Goal: Navigation & Orientation: Find specific page/section

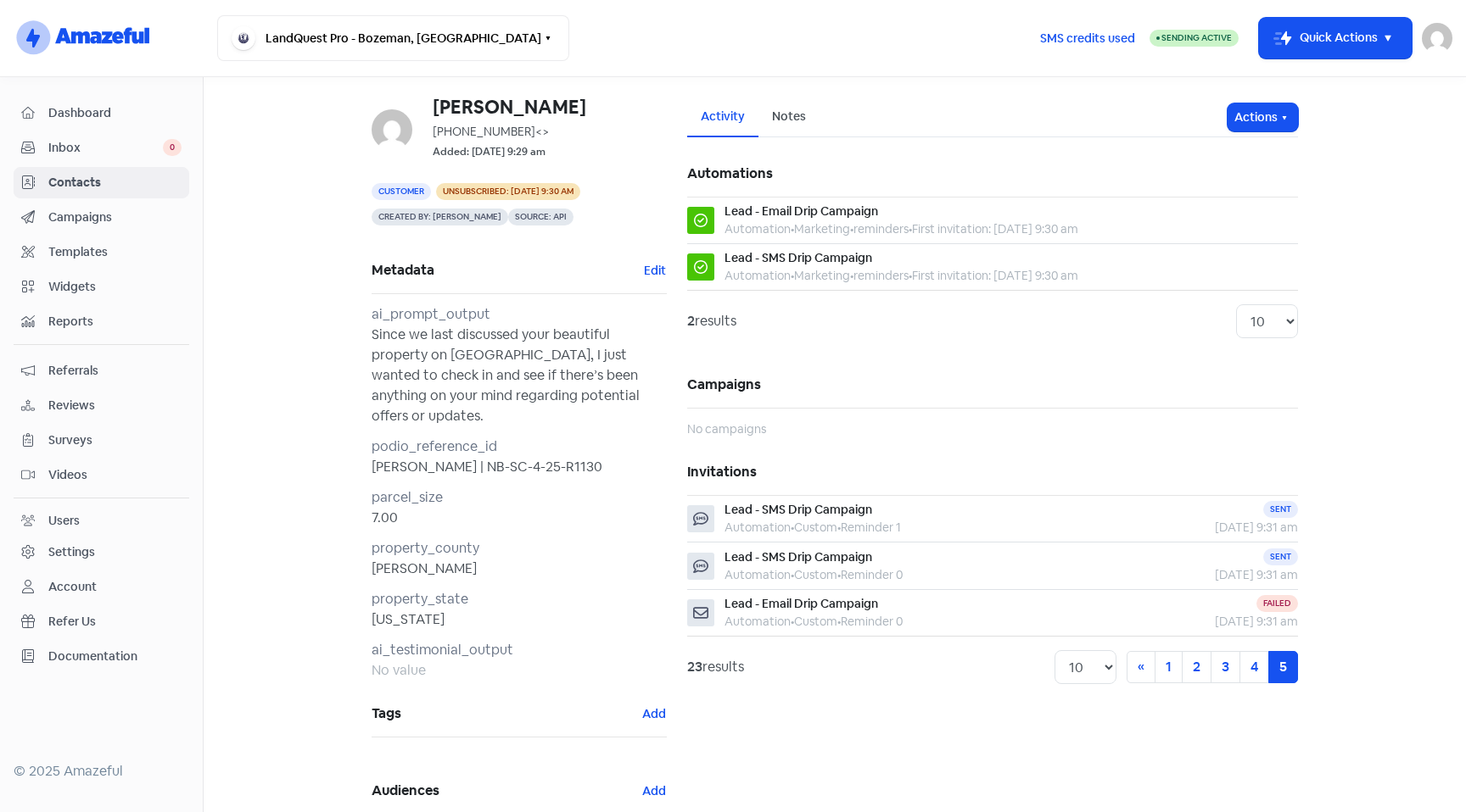
click at [73, 401] on span "Reviews" at bounding box center [115, 406] width 134 height 18
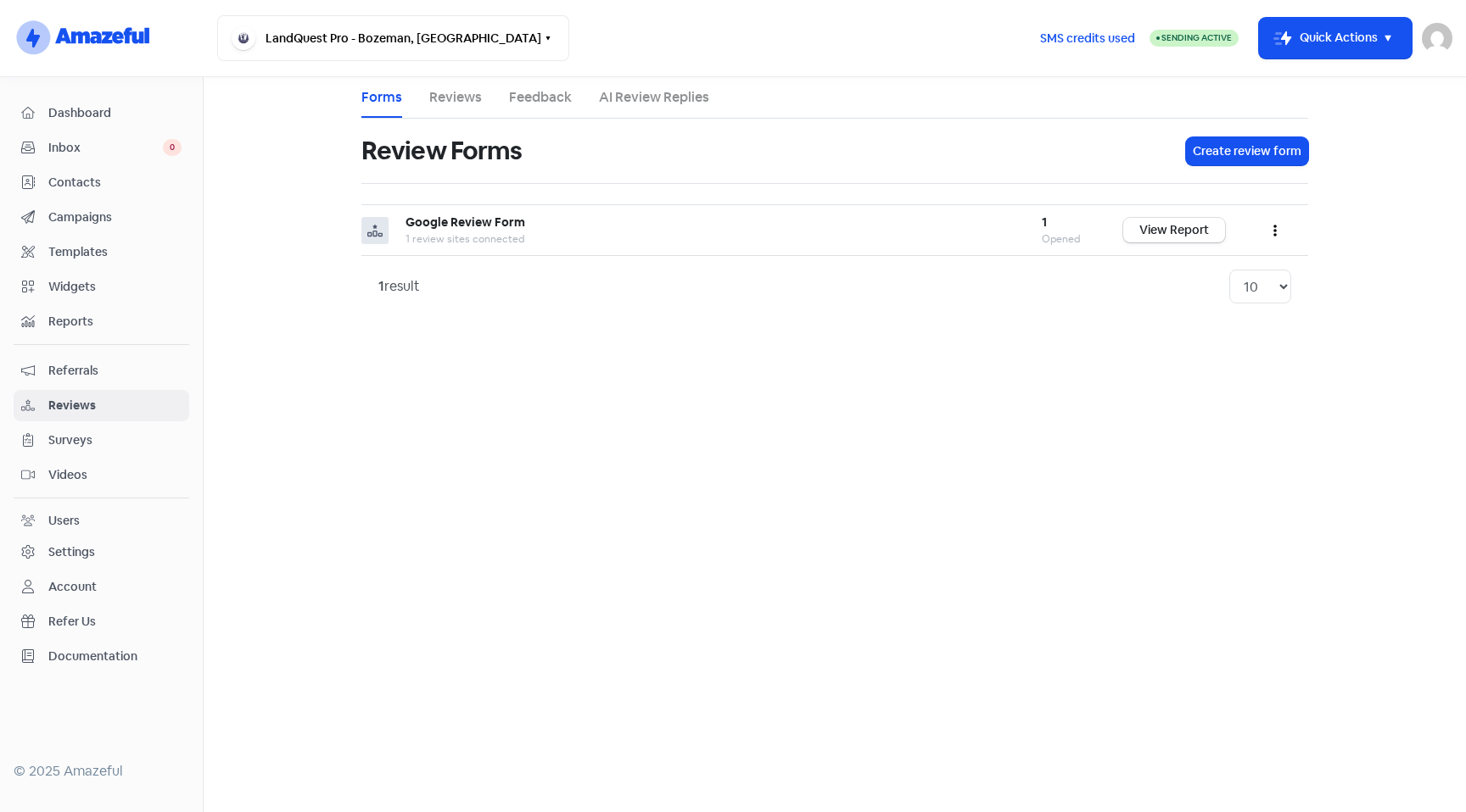
click at [458, 102] on link "Reviews" at bounding box center [456, 97] width 53 height 20
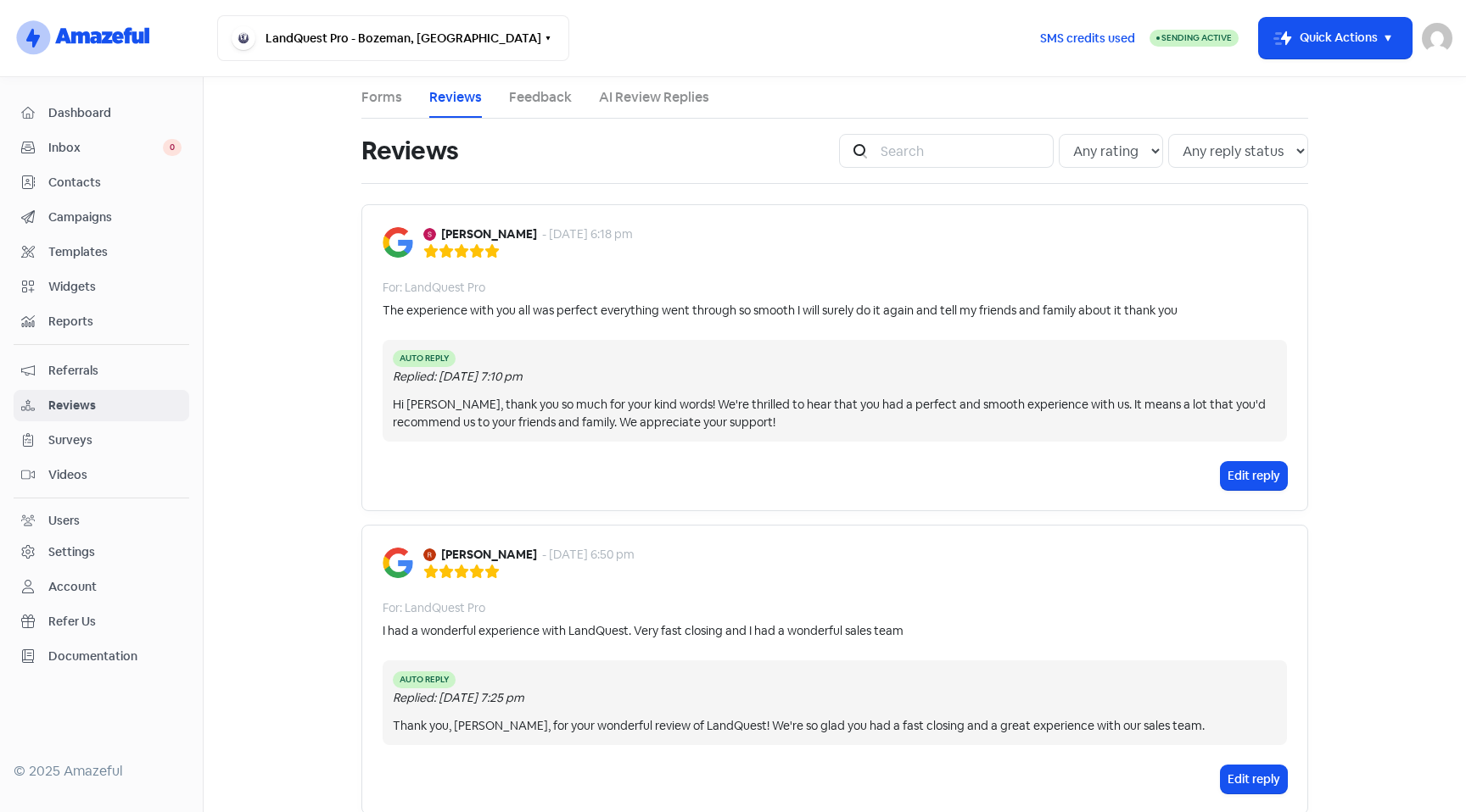
click at [368, 97] on link "Forms" at bounding box center [382, 97] width 41 height 20
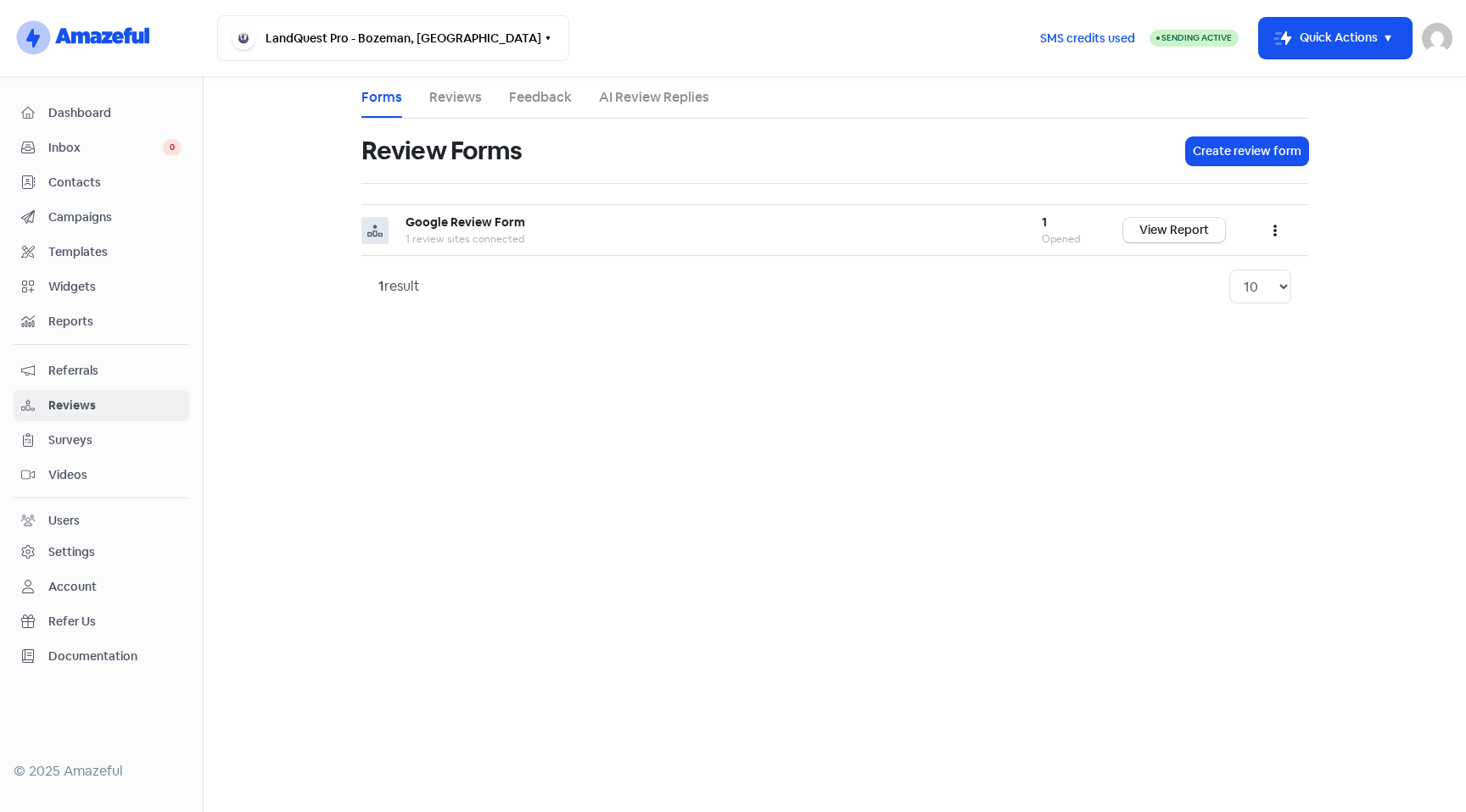
click at [76, 588] on div "Account" at bounding box center [73, 587] width 49 height 18
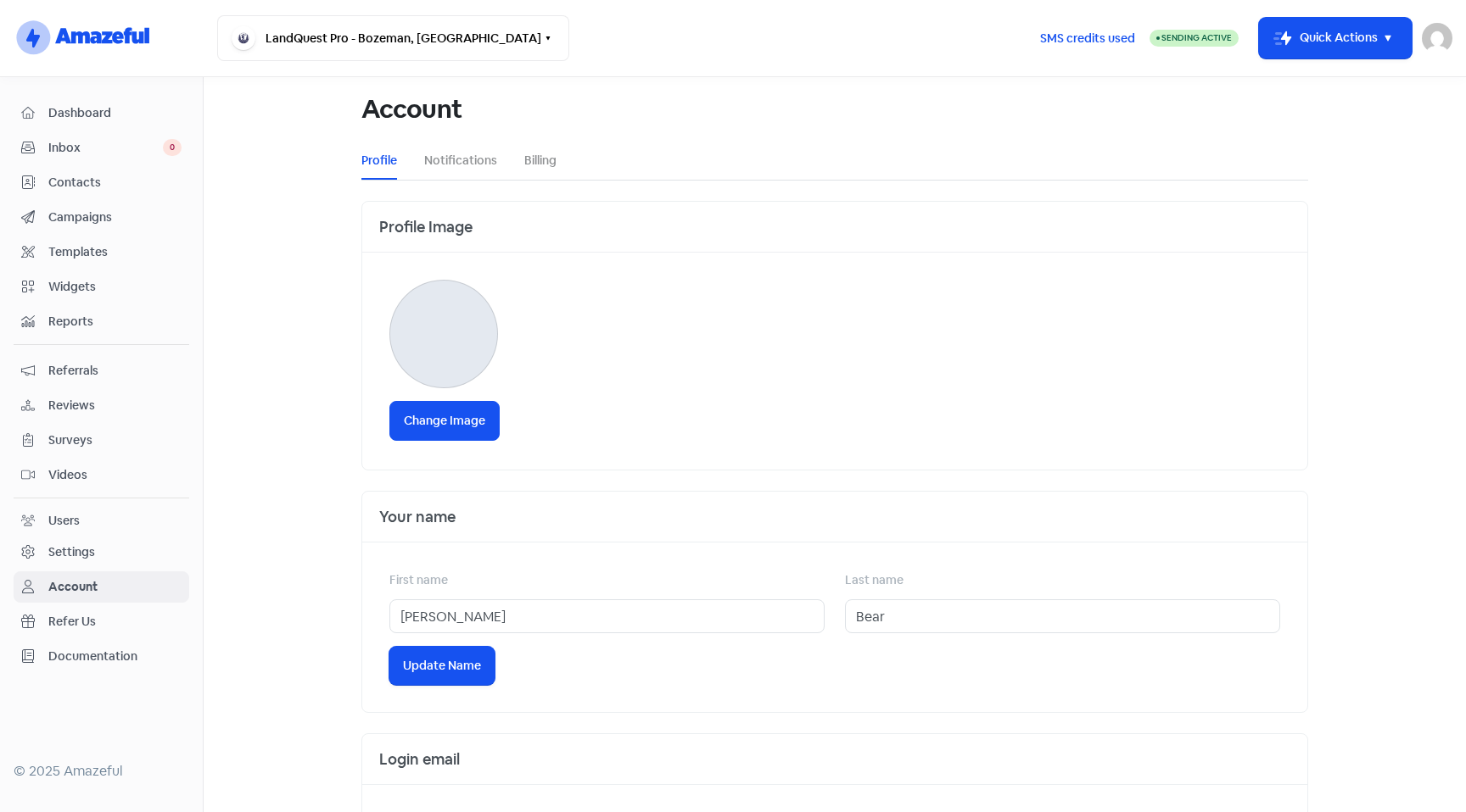
click at [102, 519] on div "Users" at bounding box center [101, 521] width 160 height 19
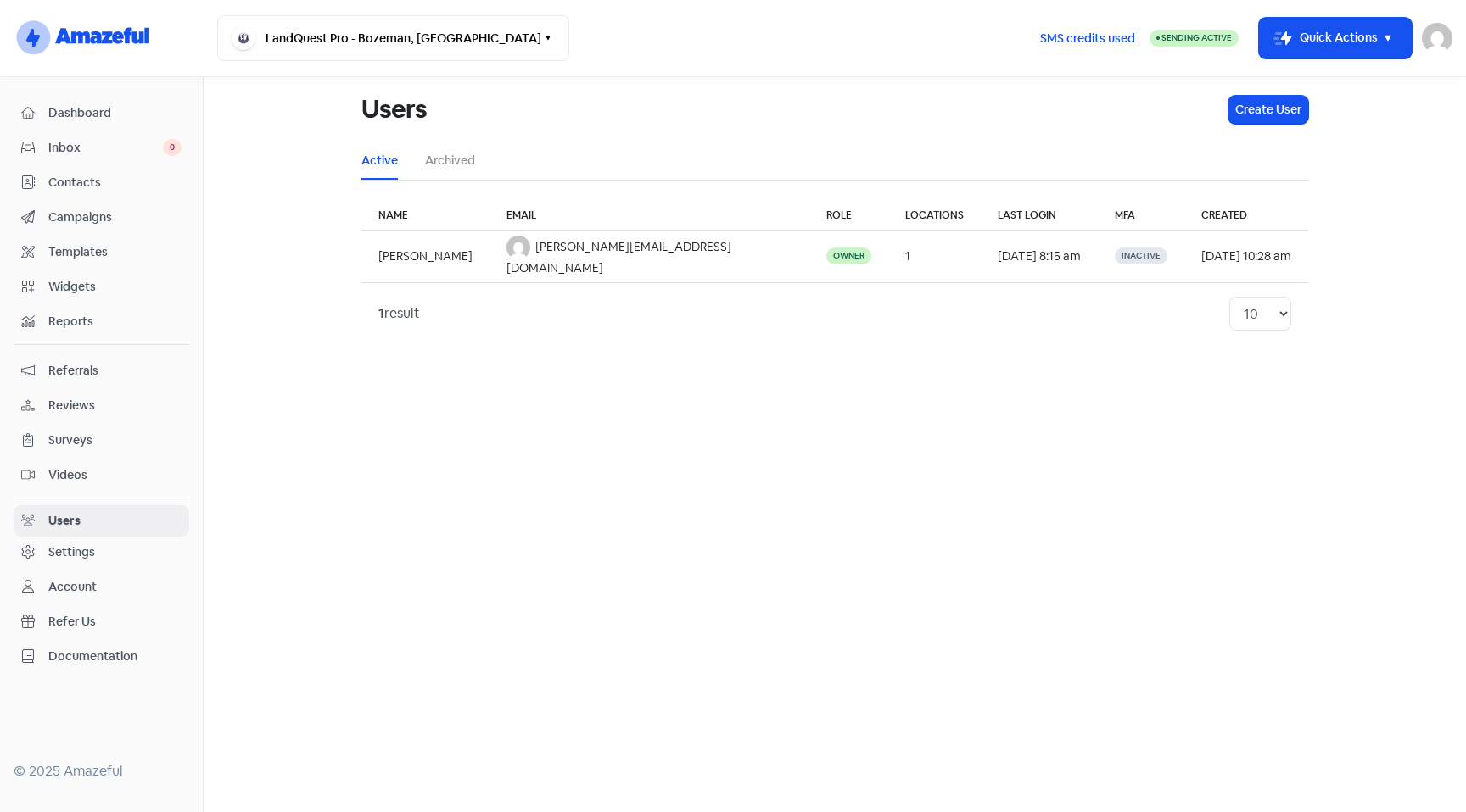
click at [93, 481] on span "Videos" at bounding box center [115, 475] width 134 height 18
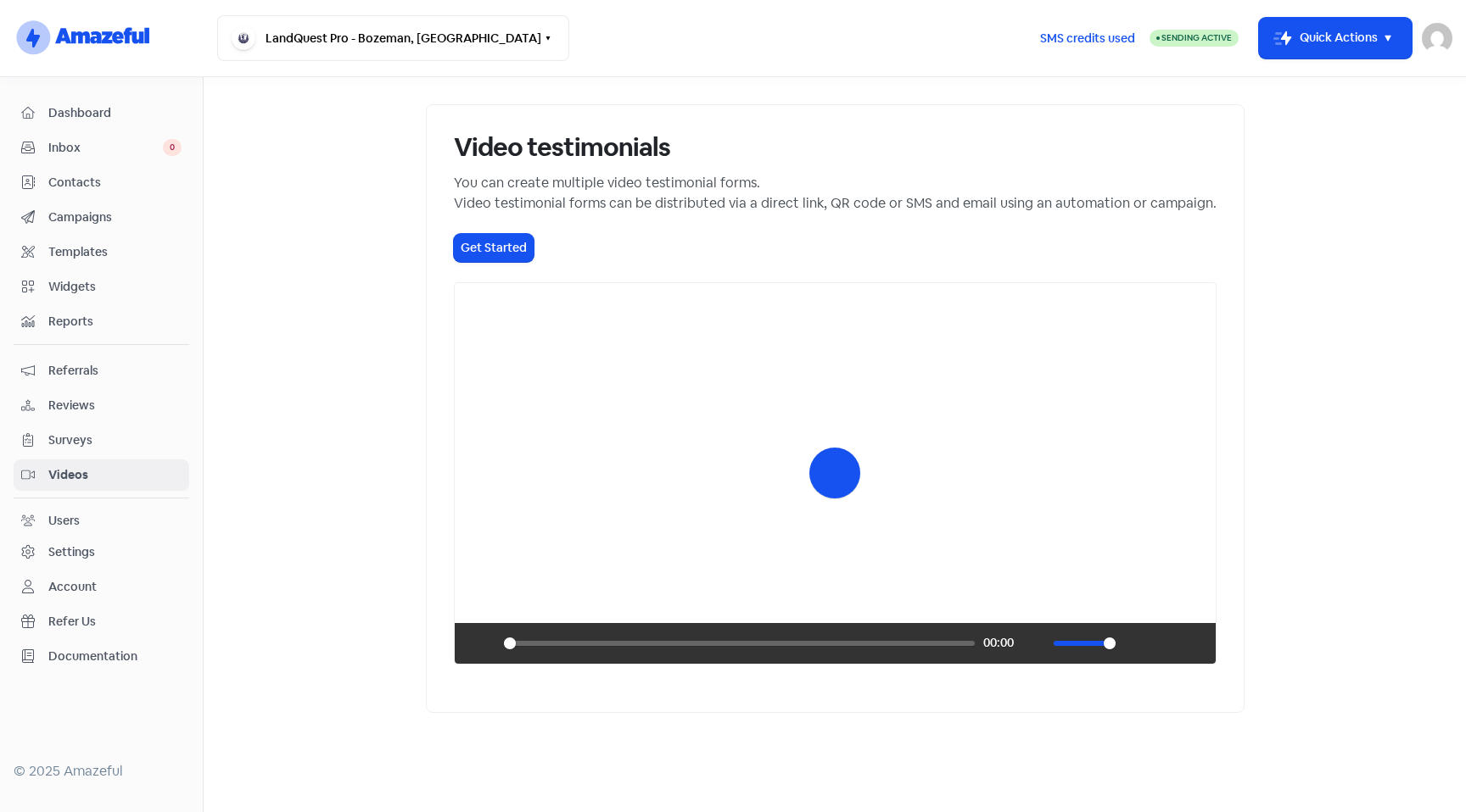
click at [98, 448] on span "Surveys" at bounding box center [115, 441] width 134 height 18
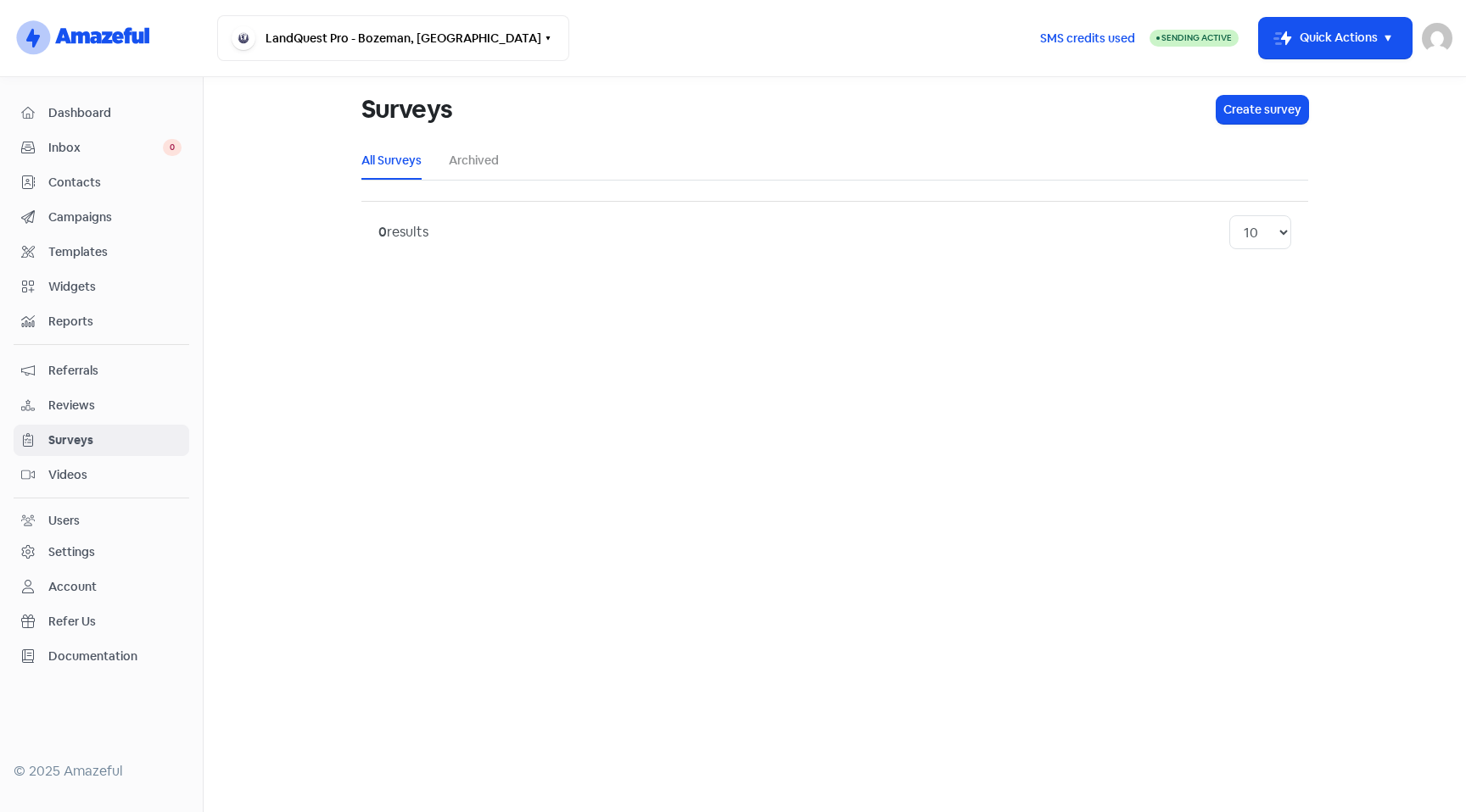
click at [97, 408] on span "Reviews" at bounding box center [115, 406] width 134 height 18
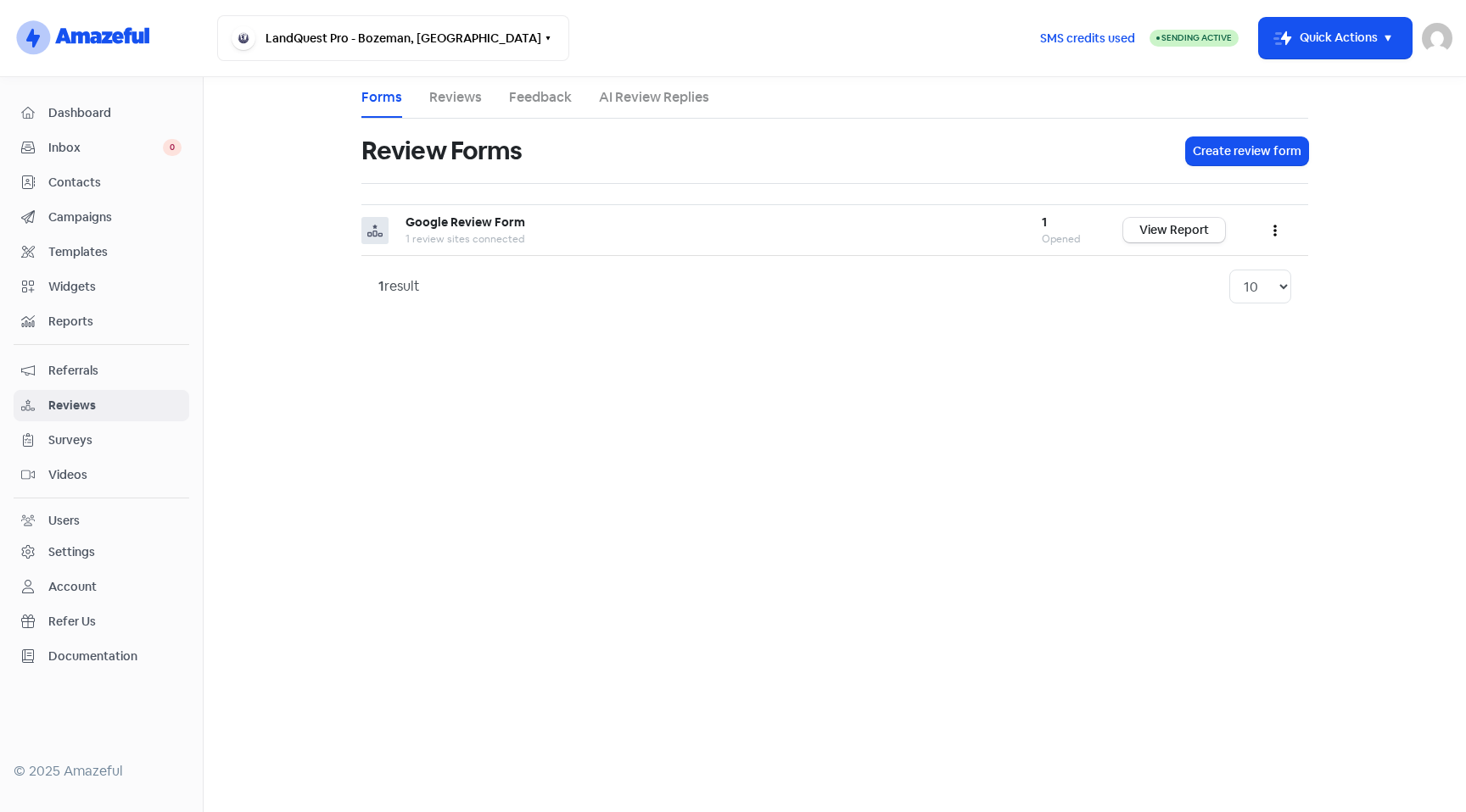
click at [481, 99] on ul "Forms Reviews Feedback AI Review Replies" at bounding box center [835, 97] width 947 height 42
click at [459, 98] on link "Reviews" at bounding box center [456, 97] width 53 height 20
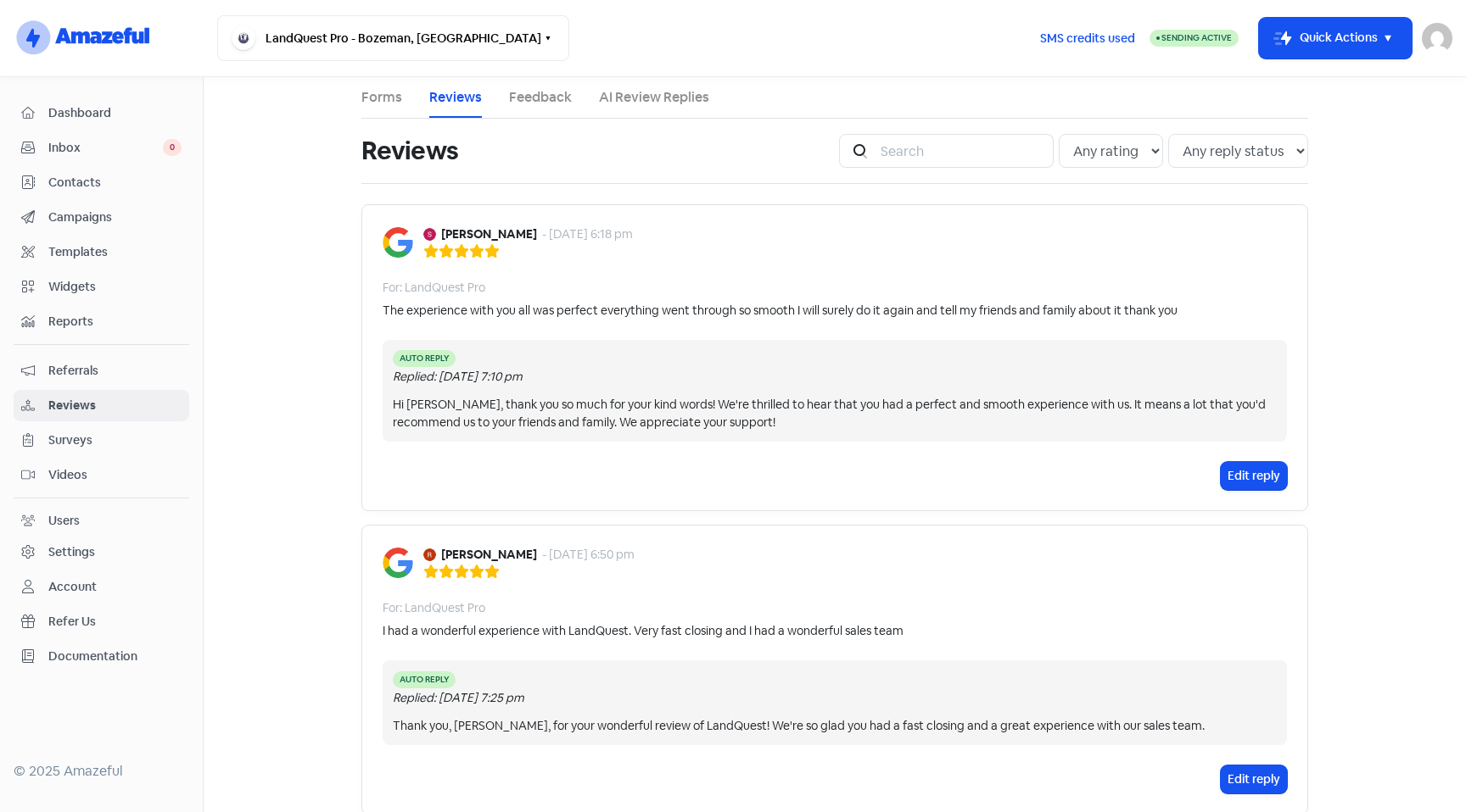
click at [535, 100] on link "Feedback" at bounding box center [540, 97] width 62 height 20
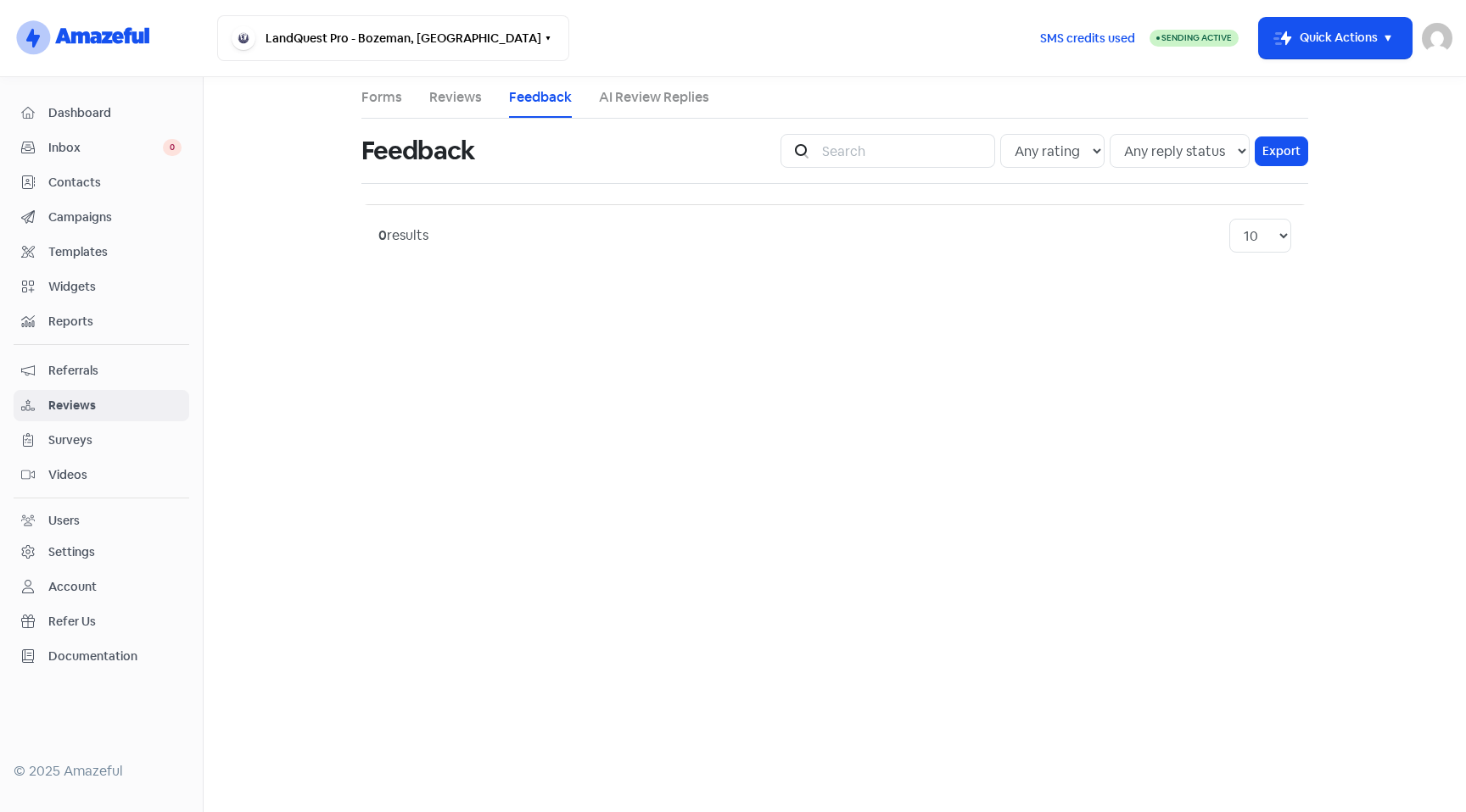
click at [387, 101] on link "Forms" at bounding box center [382, 97] width 41 height 20
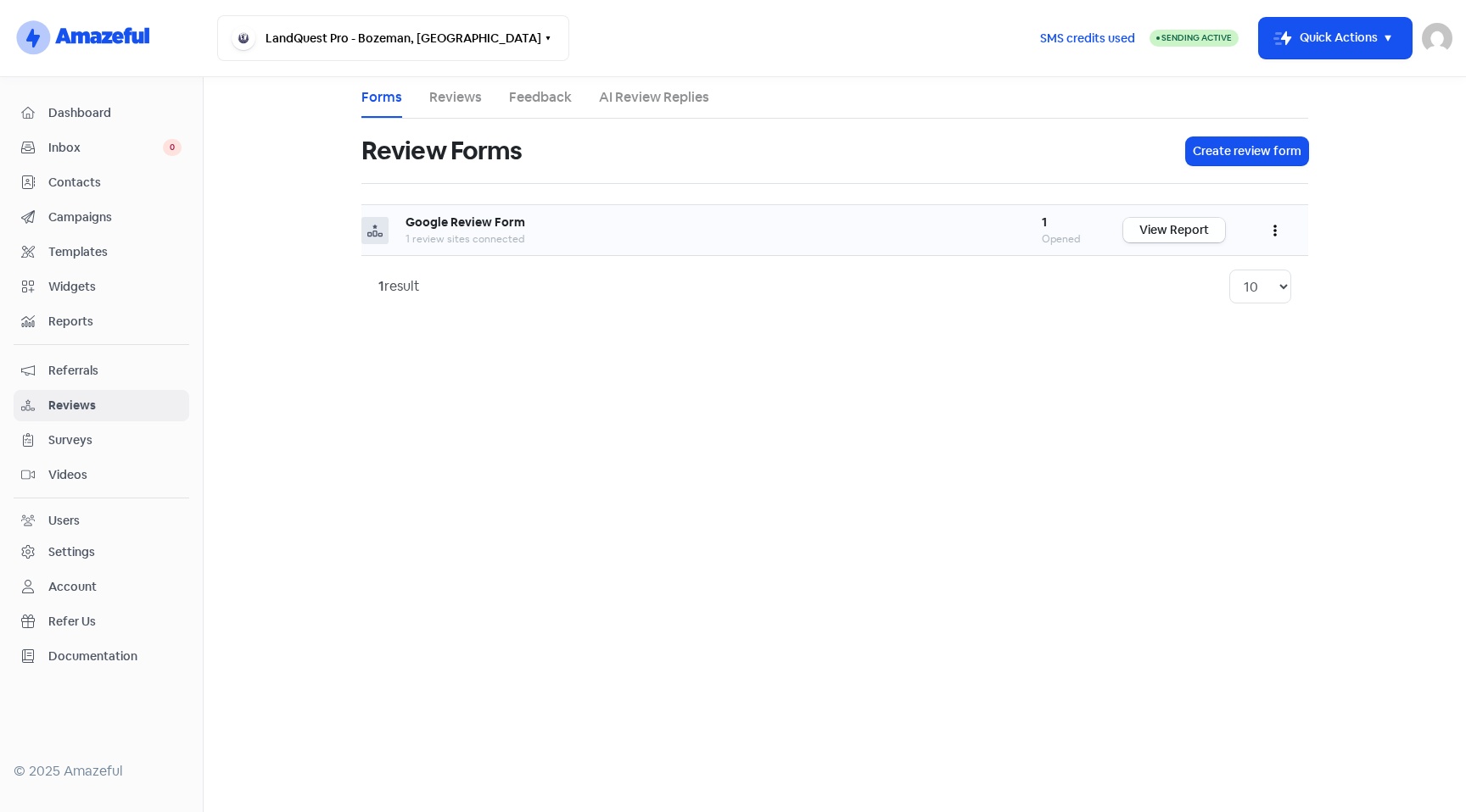
click at [1186, 231] on link "View Report" at bounding box center [1174, 230] width 101 height 24
click at [100, 255] on span "Templates" at bounding box center [115, 252] width 134 height 18
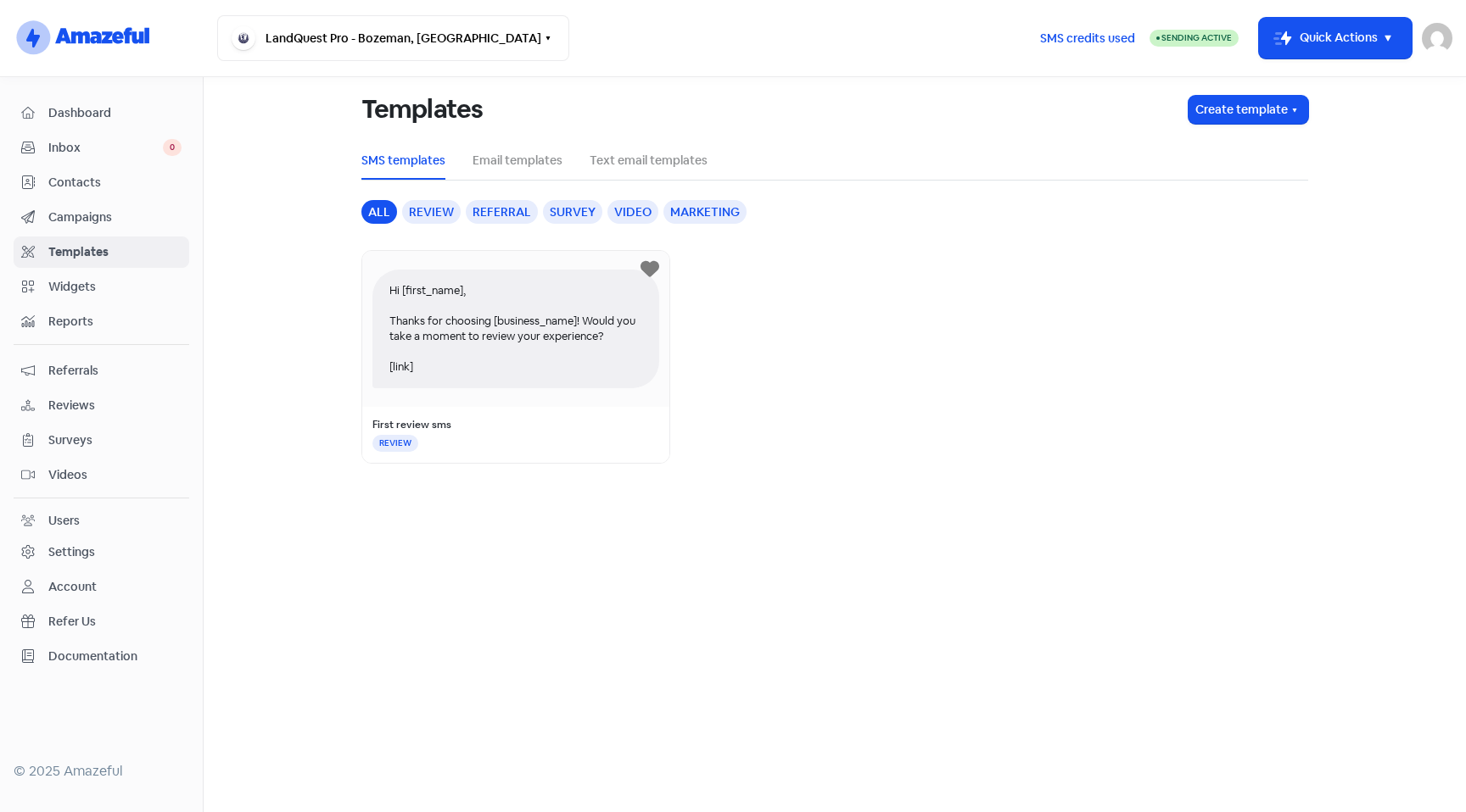
click at [533, 327] on div "Hi [first_name], Thanks for choosing [business_name]! Would you take a moment t…" at bounding box center [516, 329] width 287 height 119
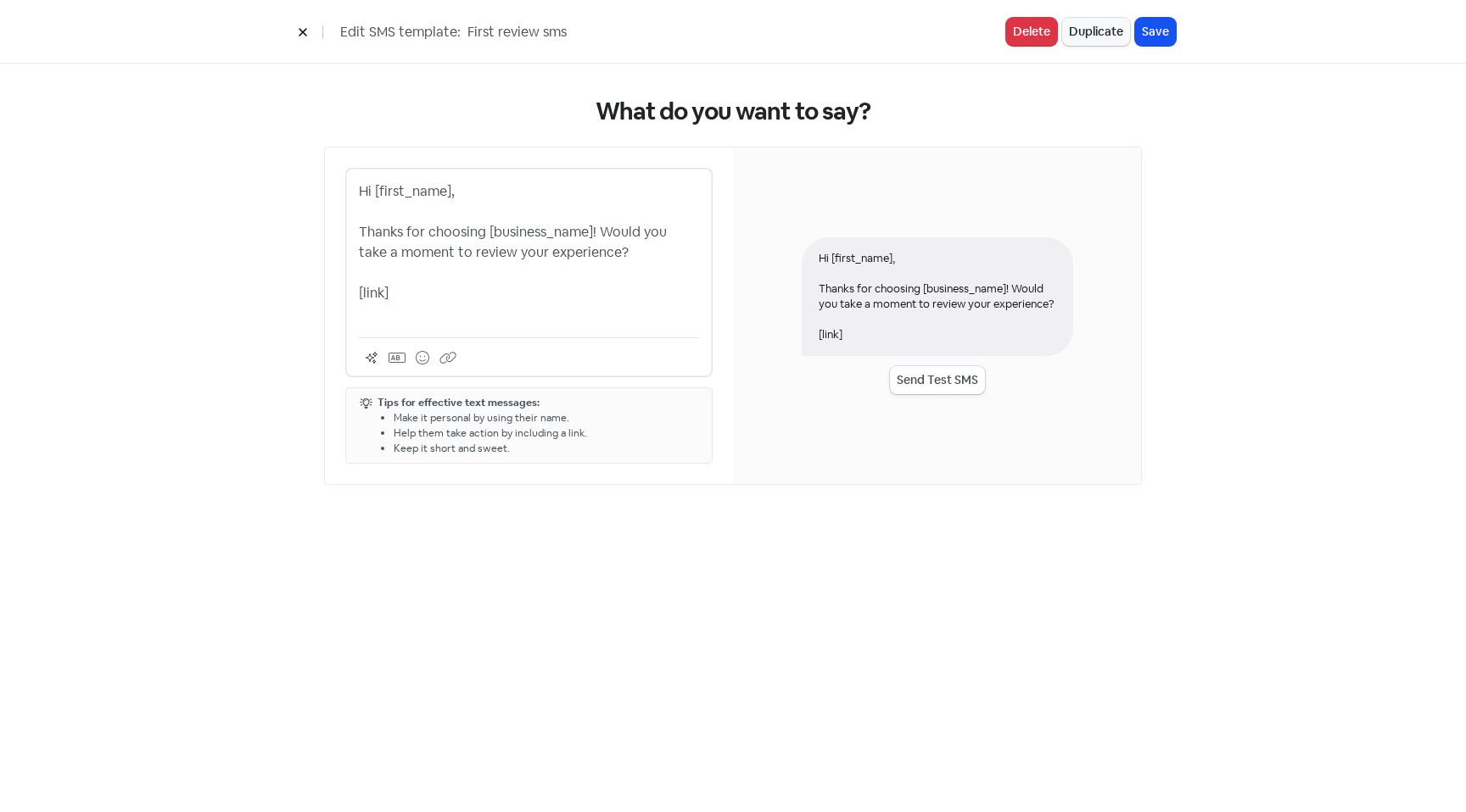
click at [297, 30] on button at bounding box center [302, 31] width 25 height 29
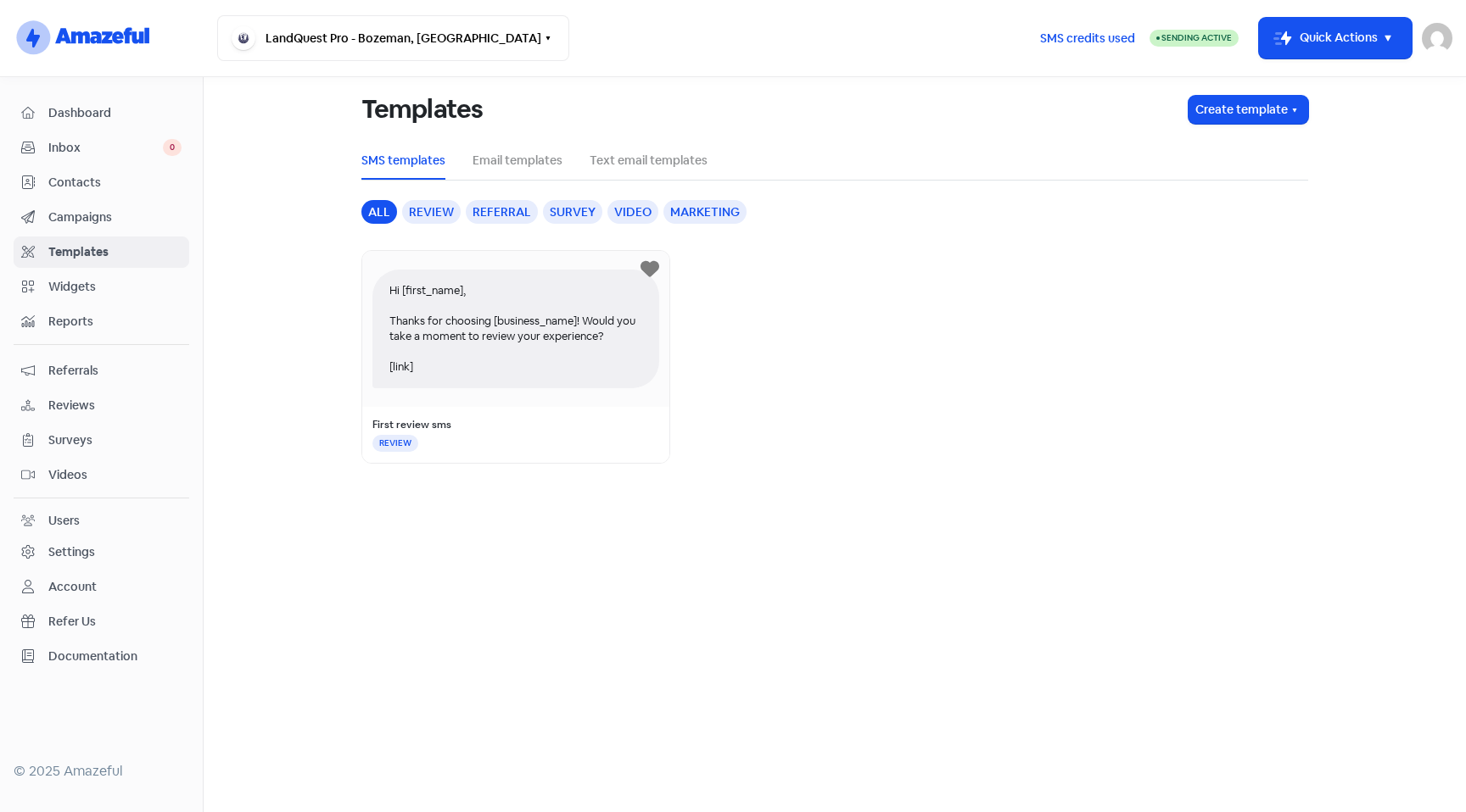
click at [134, 42] on icon at bounding box center [139, 37] width 12 height 12
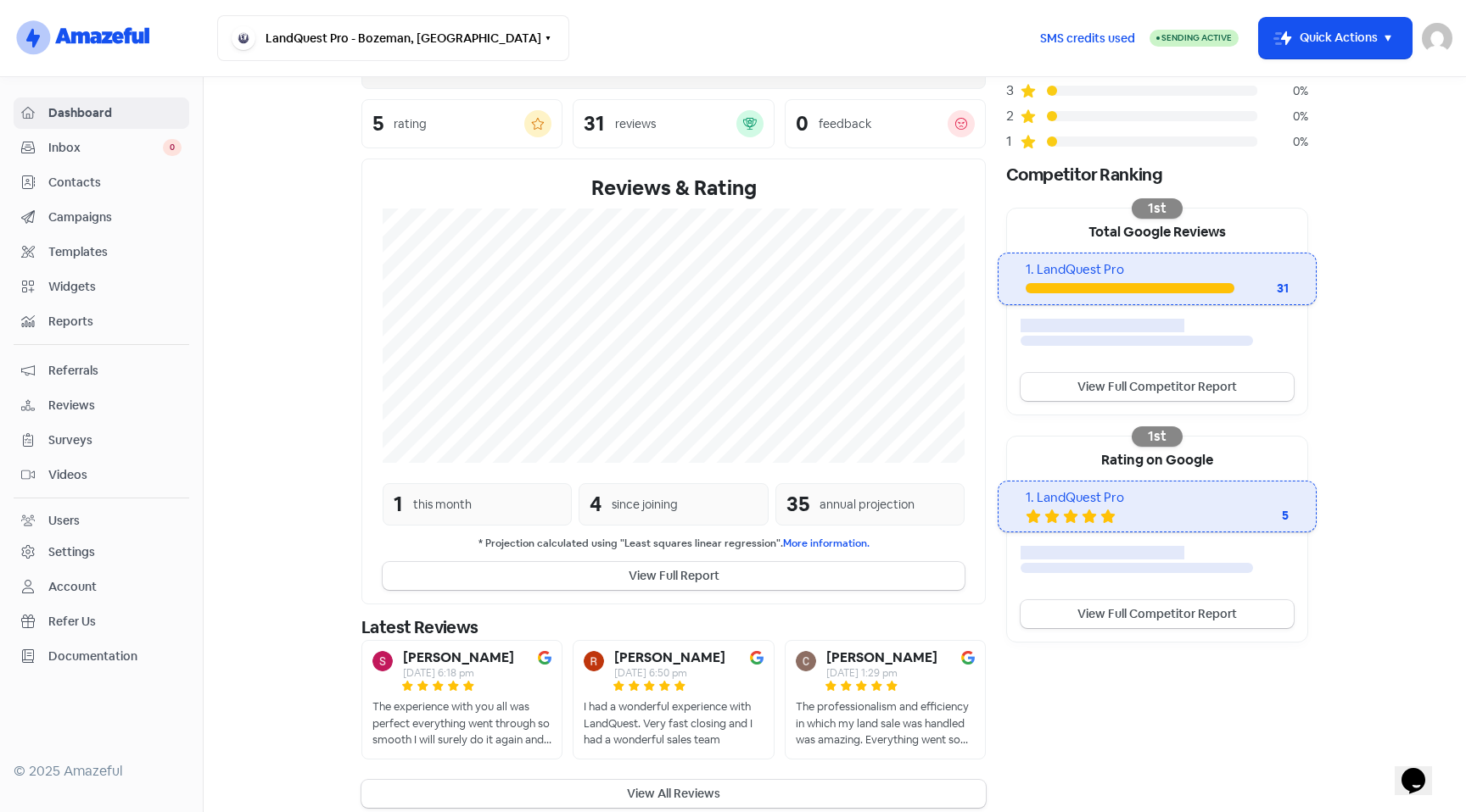
scroll to position [214, 0]
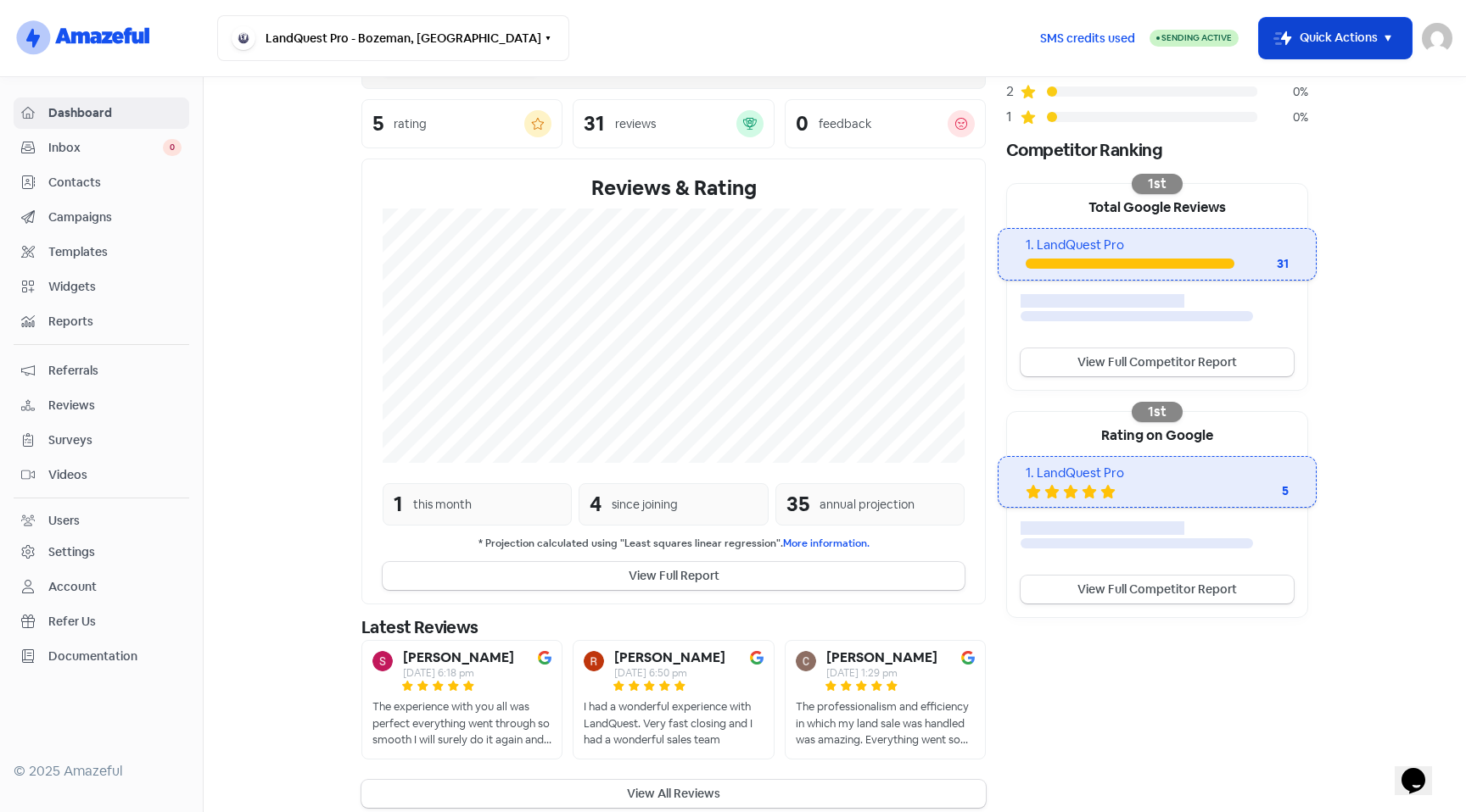
click at [1388, 56] on button "Icon For Thunder-move Quick Actions" at bounding box center [1335, 38] width 153 height 41
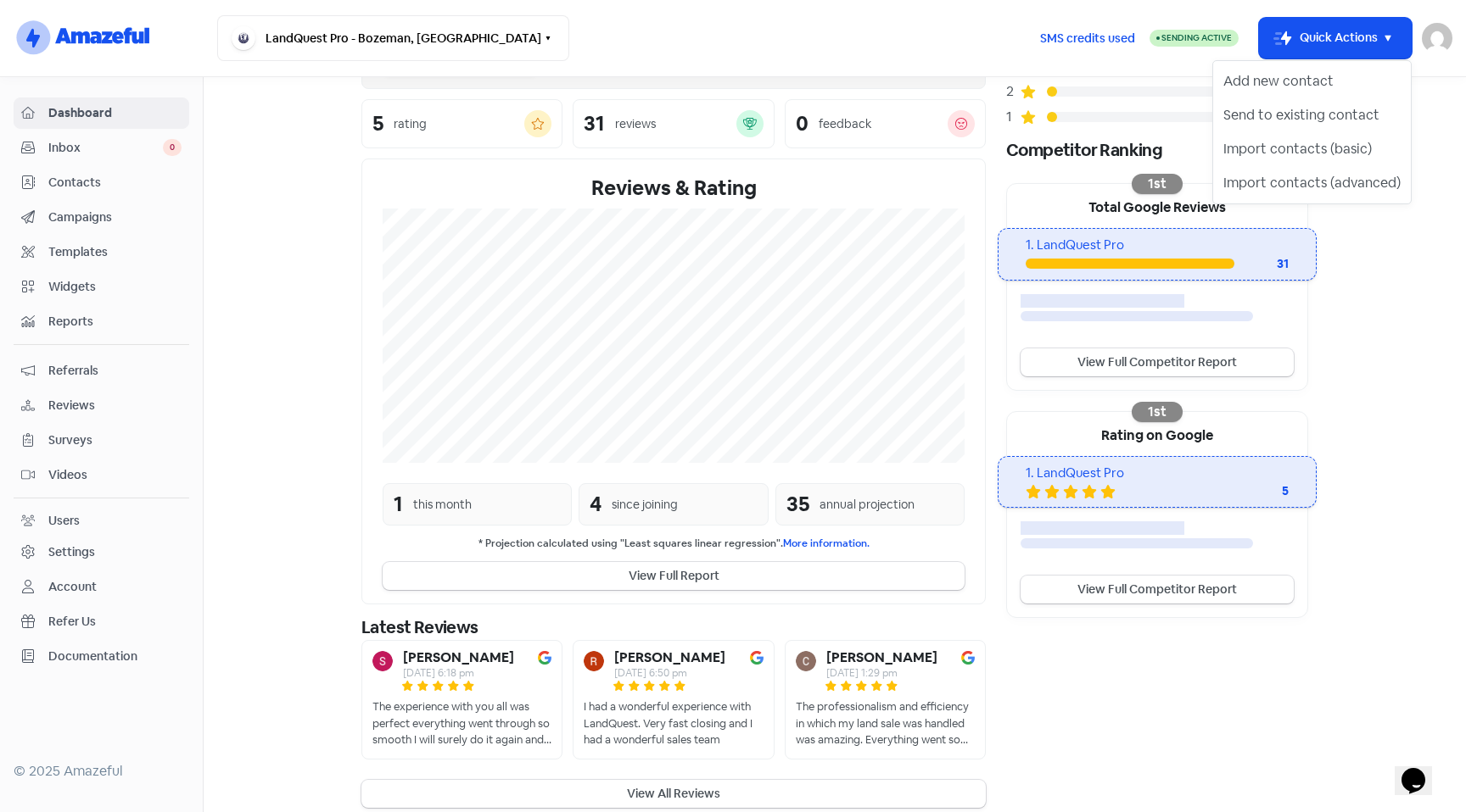
click at [268, 218] on section "New Streamline your review responses with our automated AI reply assistant . Vi…" at bounding box center [835, 345] width 1262 height 966
click at [622, 780] on button "View All Reviews" at bounding box center [674, 793] width 624 height 28
